Goal: Book appointment/travel/reservation

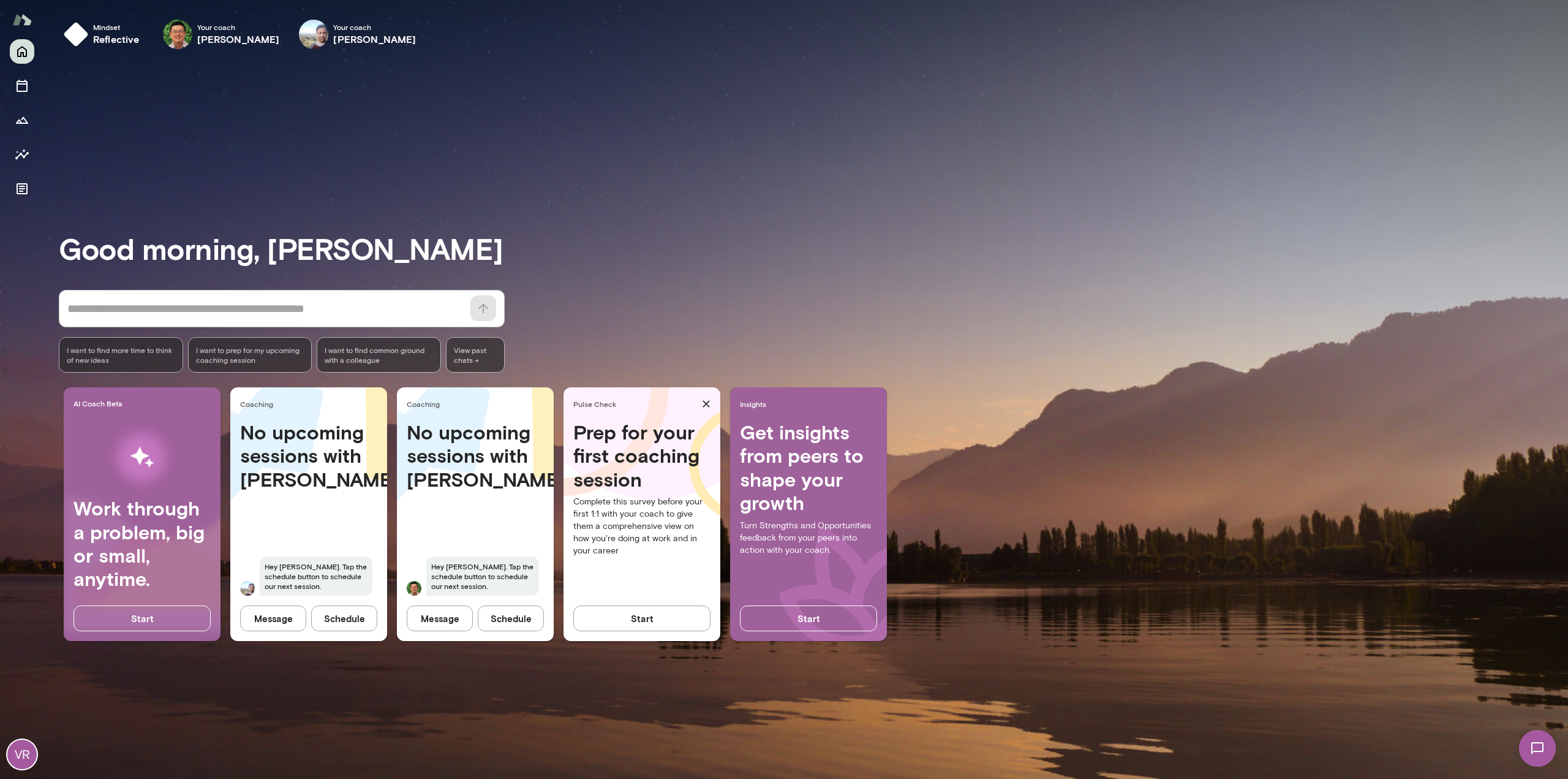
click at [517, 617] on button "Schedule" at bounding box center [511, 618] width 66 height 26
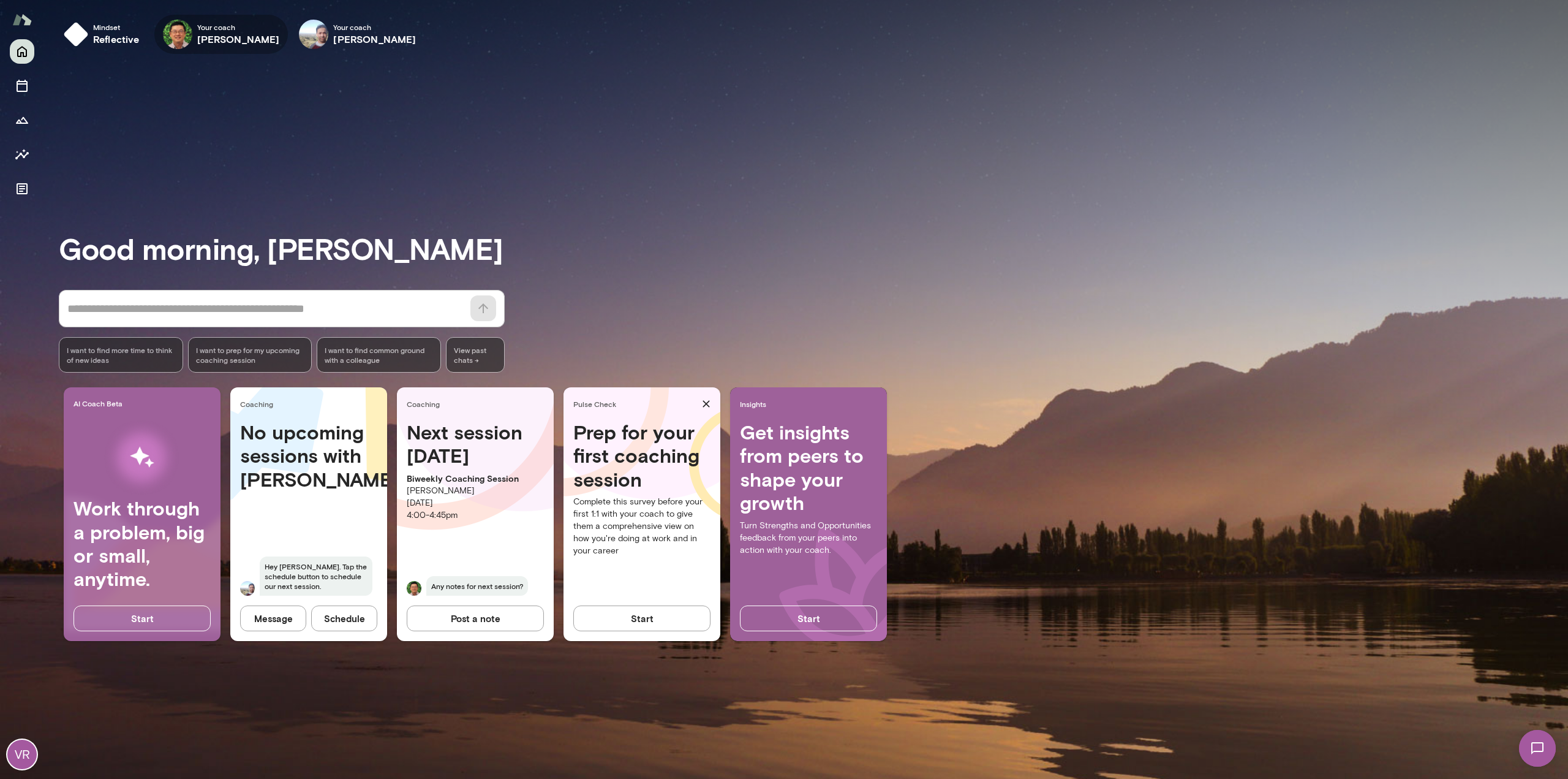
click at [200, 38] on h6 "[PERSON_NAME]" at bounding box center [238, 39] width 82 height 15
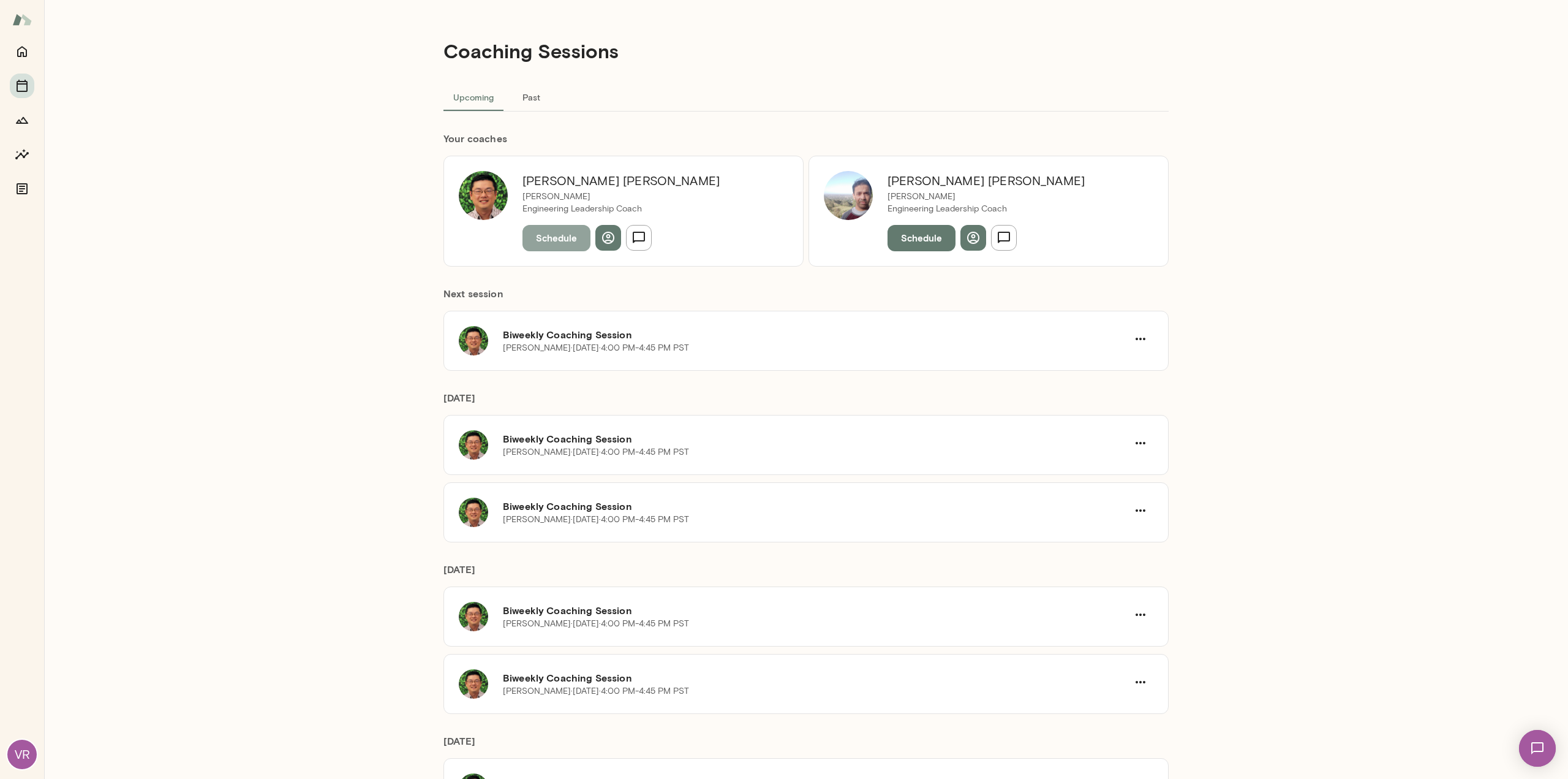
click at [544, 236] on button "Schedule" at bounding box center [556, 238] width 68 height 26
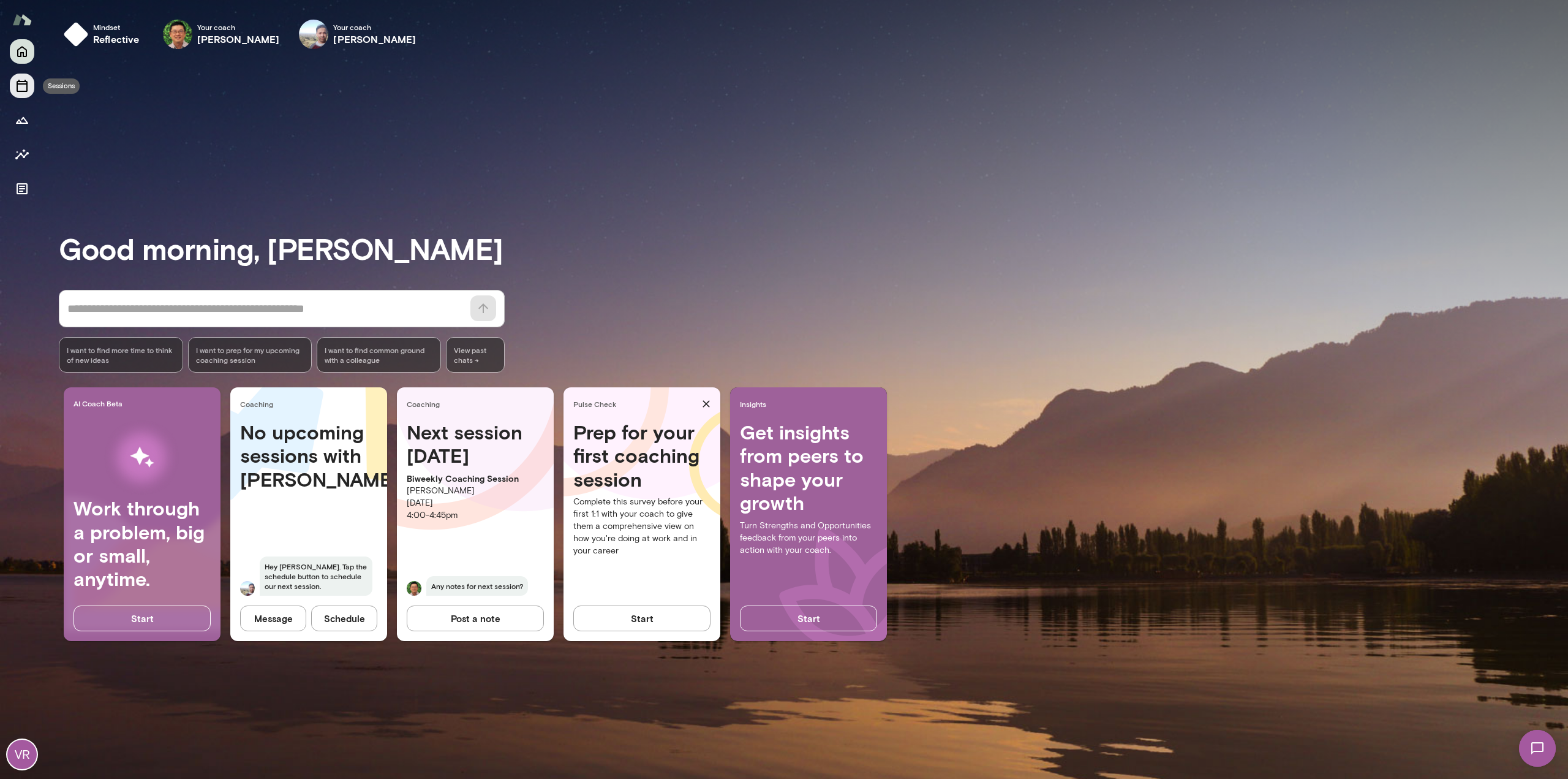
click at [22, 90] on icon "Sessions" at bounding box center [22, 86] width 15 height 15
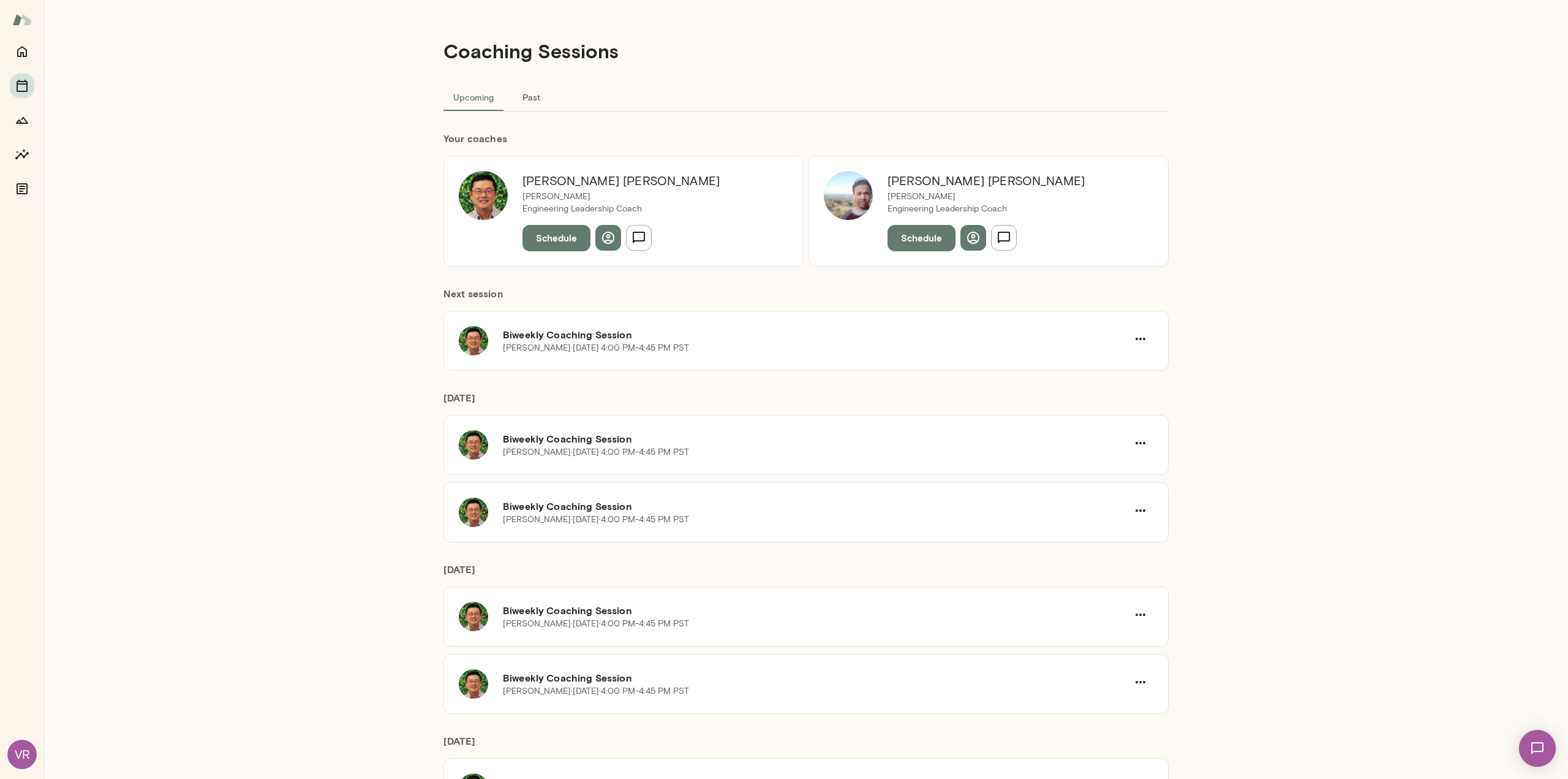
click at [533, 104] on button "Past" at bounding box center [531, 96] width 55 height 30
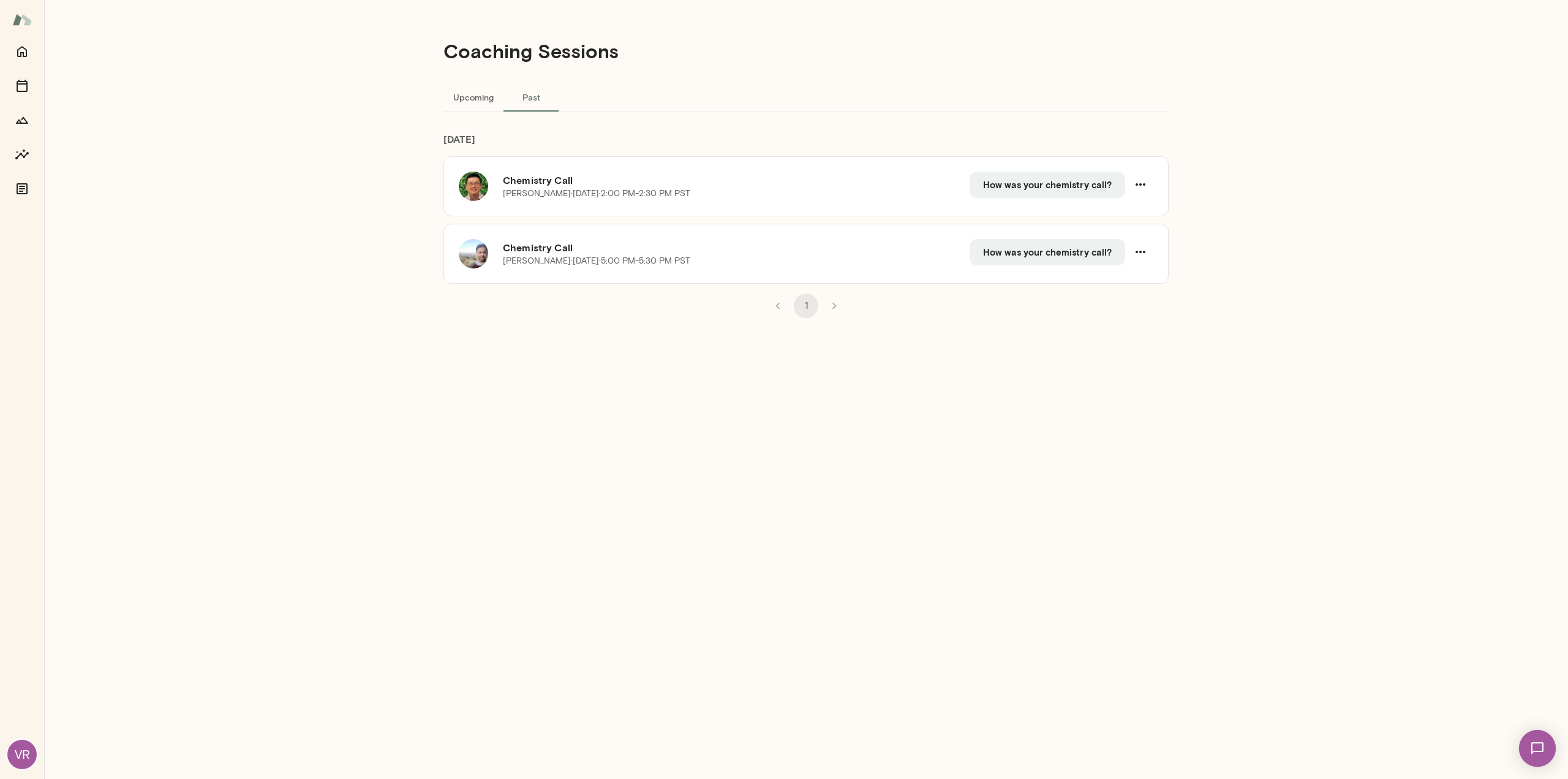
click at [472, 98] on button "Upcoming" at bounding box center [473, 96] width 60 height 30
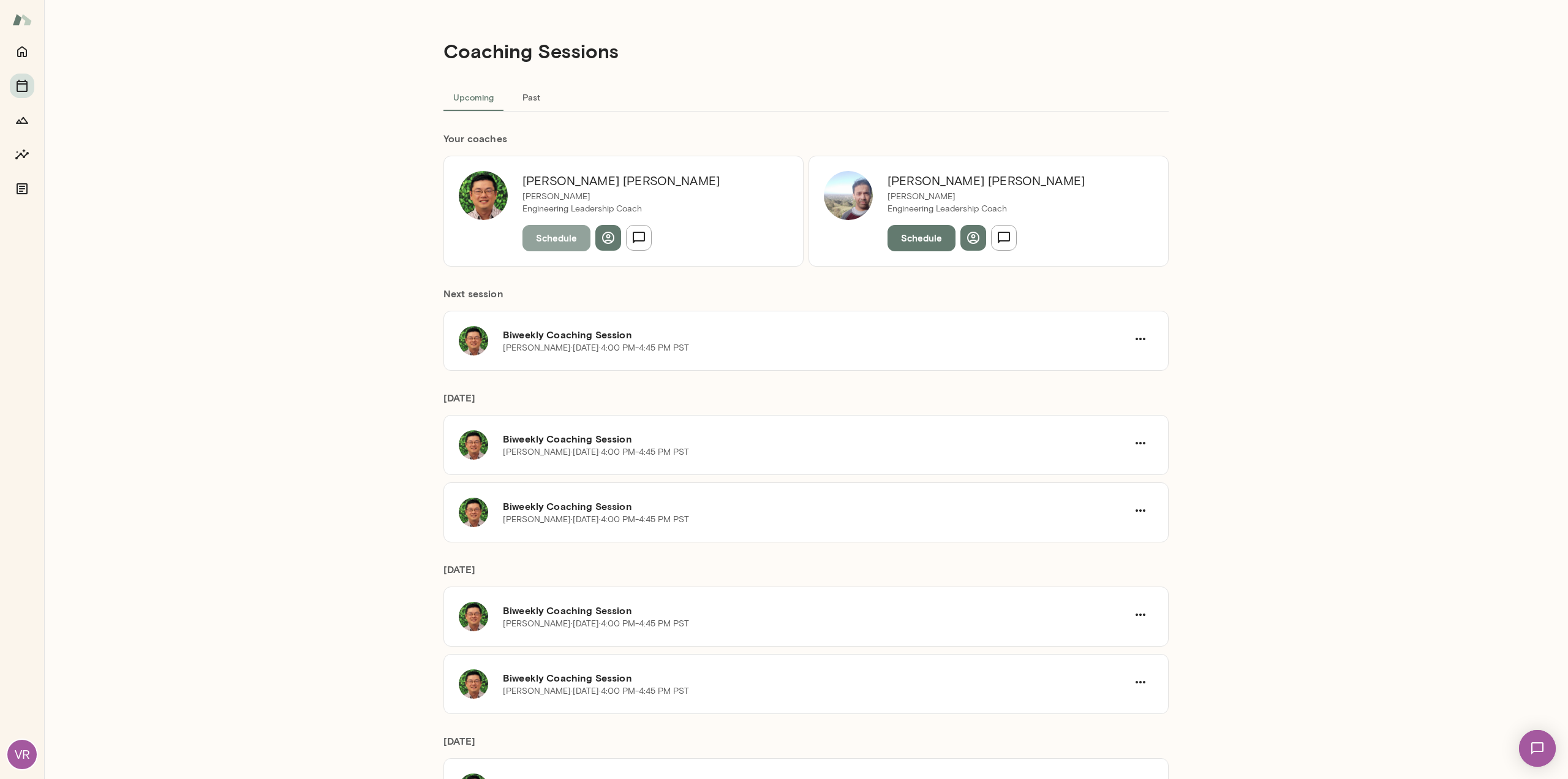
click at [540, 240] on button "Schedule" at bounding box center [556, 238] width 68 height 26
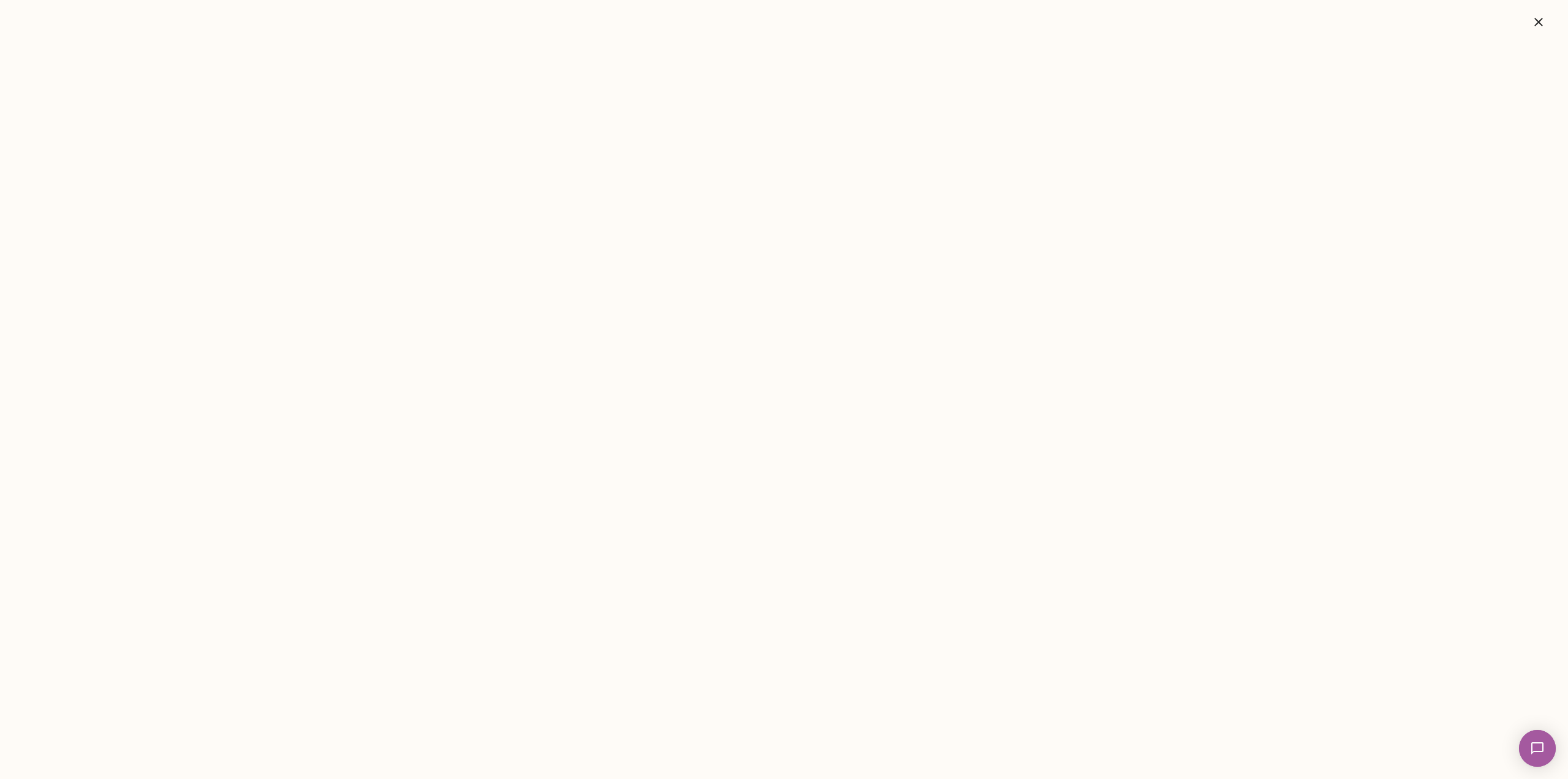
click at [1540, 21] on icon "button" at bounding box center [1538, 22] width 15 height 15
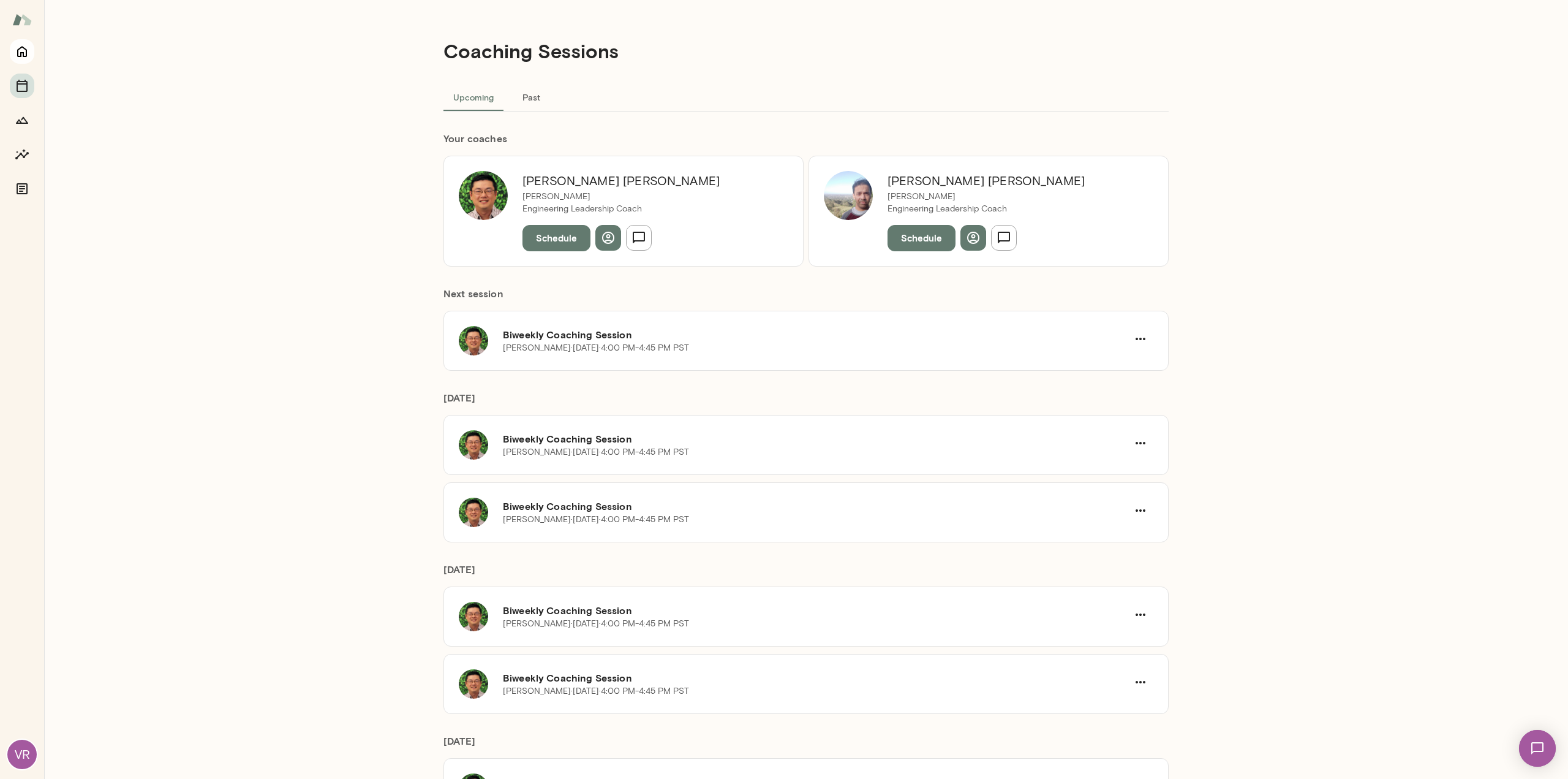
click at [30, 55] on button "Home" at bounding box center [22, 51] width 24 height 24
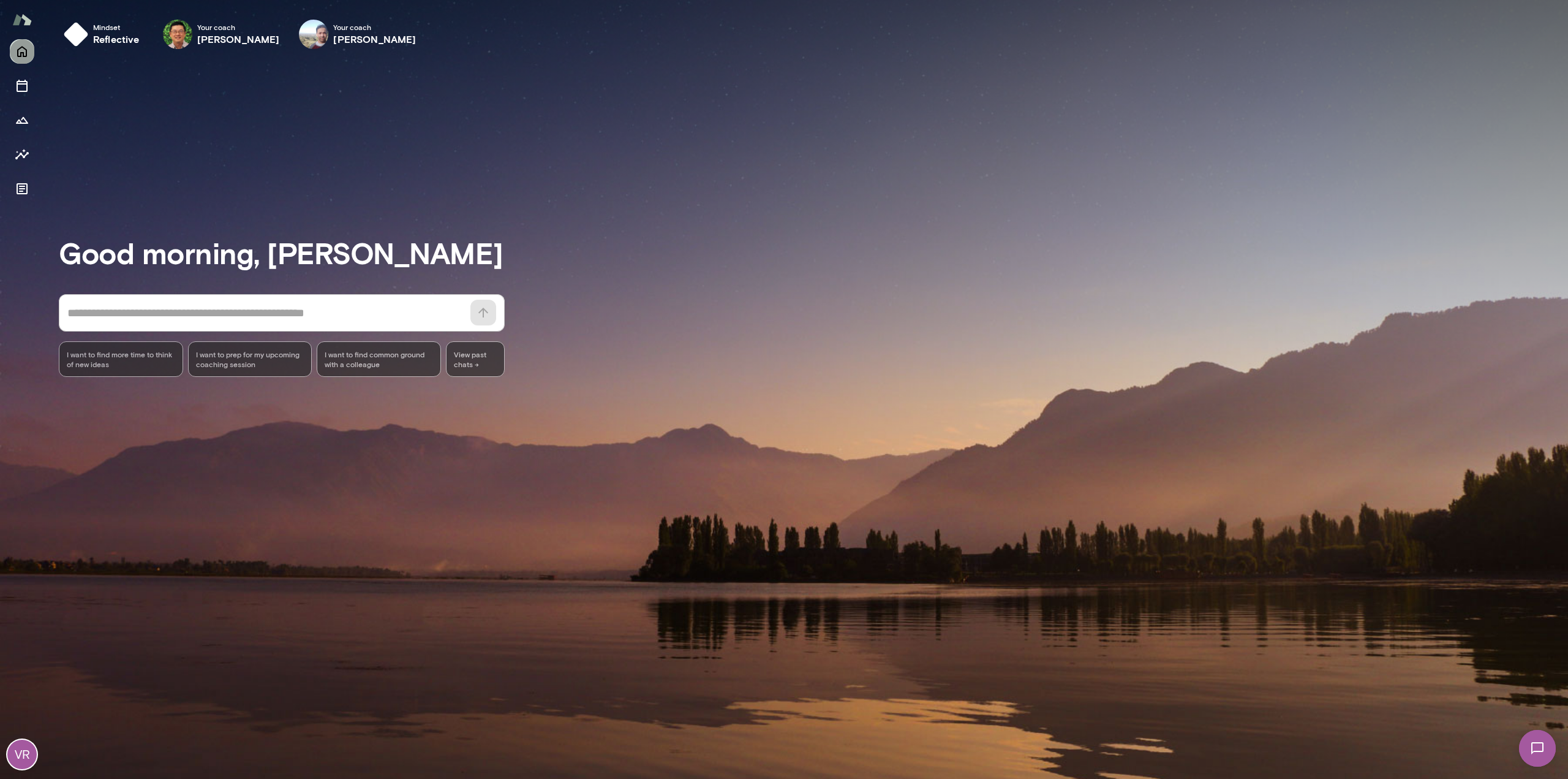
click at [21, 54] on icon "Home" at bounding box center [22, 51] width 15 height 15
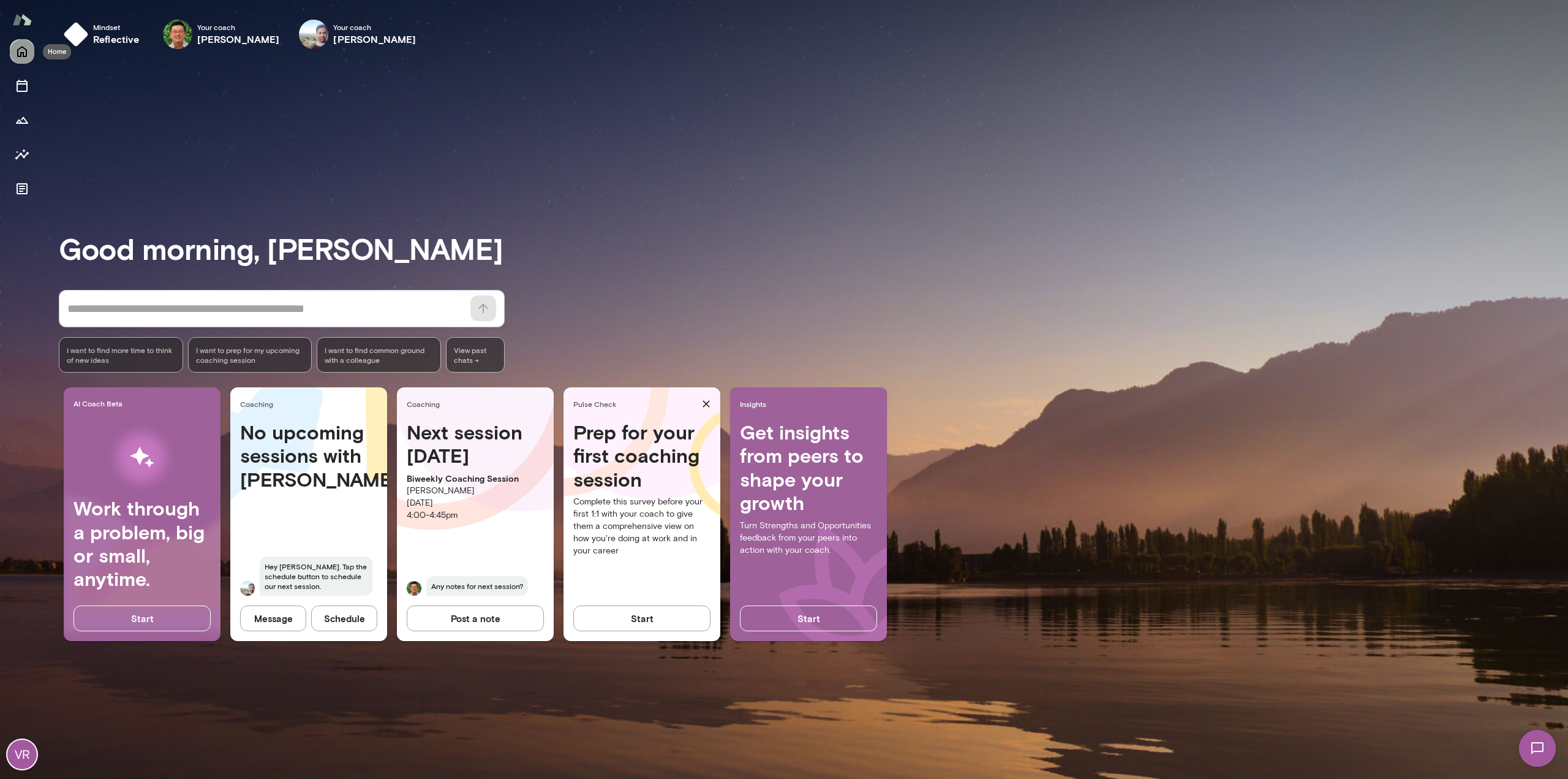
click at [27, 49] on icon "Home" at bounding box center [22, 51] width 15 height 15
